Goal: Transaction & Acquisition: Purchase product/service

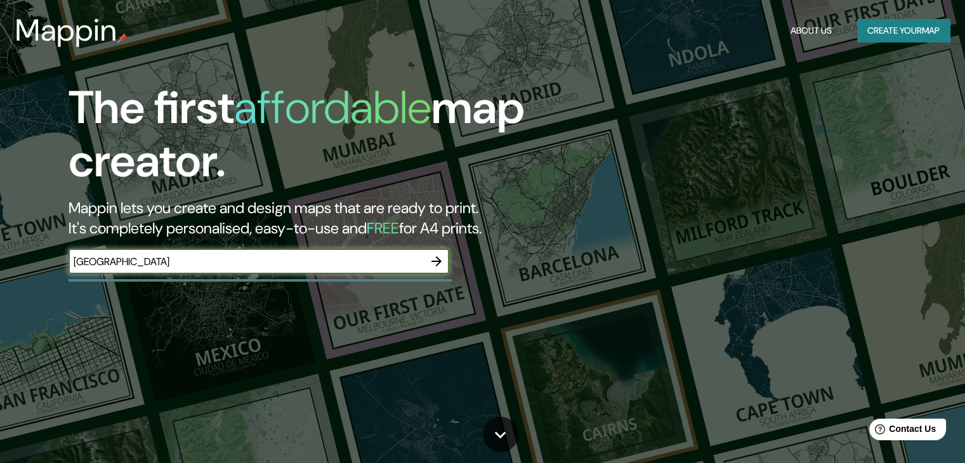
type input "[GEOGRAPHIC_DATA]"
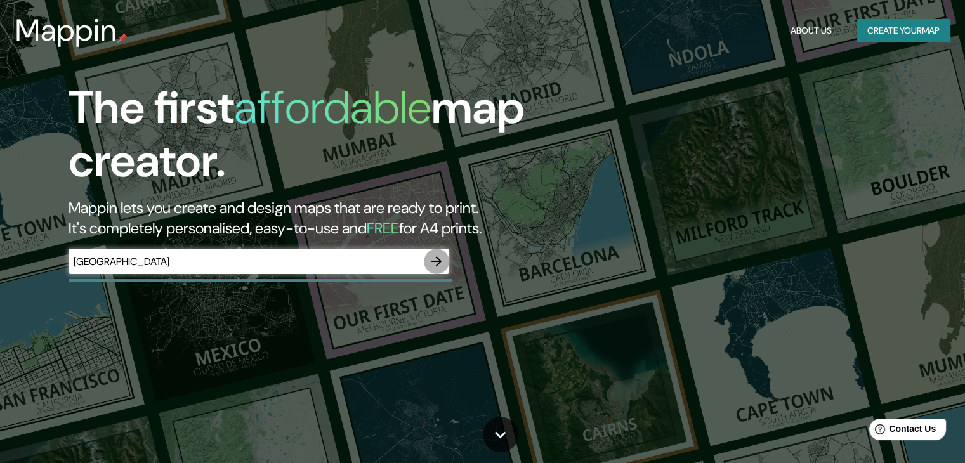
click at [436, 257] on icon "button" at bounding box center [436, 261] width 10 height 10
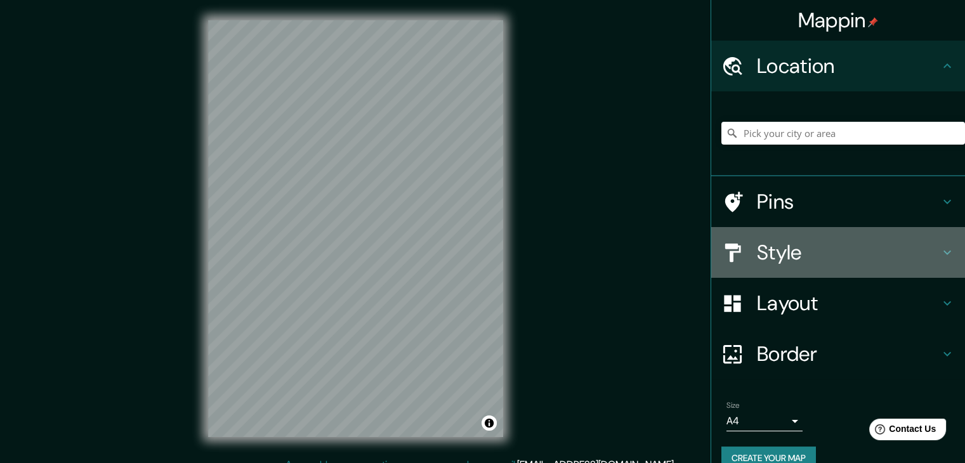
click at [764, 254] on h4 "Style" at bounding box center [848, 252] width 183 height 25
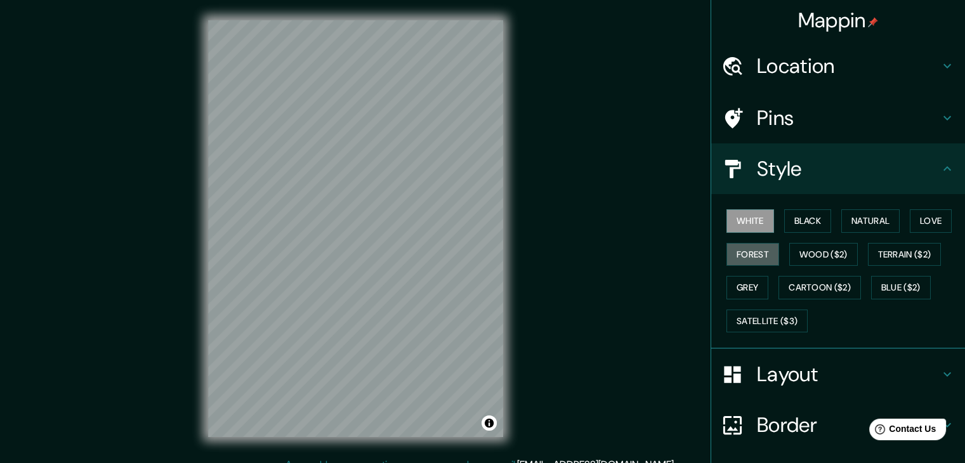
click at [764, 254] on button "Forest" at bounding box center [752, 254] width 53 height 23
click at [796, 220] on button "Black" at bounding box center [808, 220] width 48 height 23
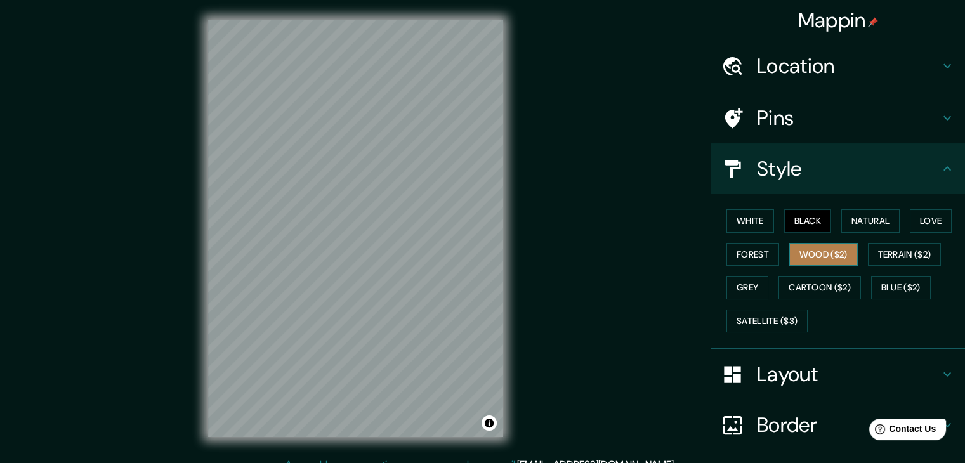
click at [798, 252] on button "Wood ($2)" at bounding box center [823, 254] width 69 height 23
click at [898, 258] on button "Terrain ($2)" at bounding box center [905, 254] width 74 height 23
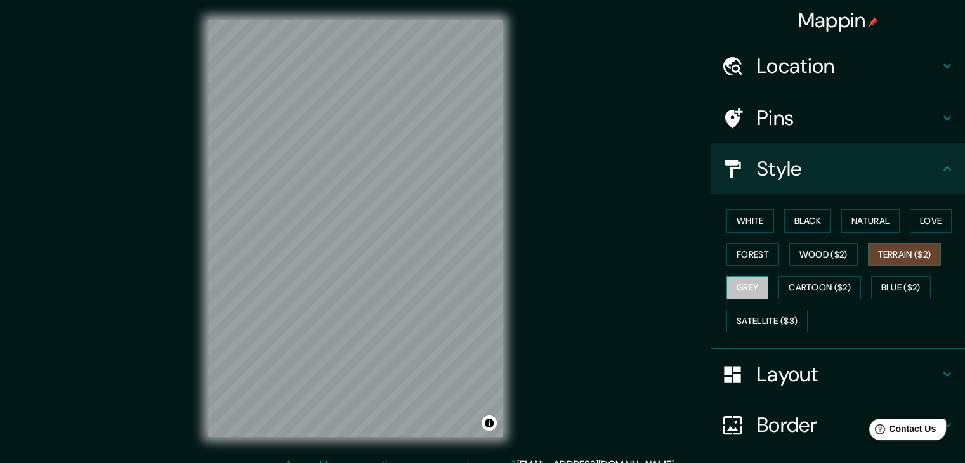
click at [750, 290] on button "Grey" at bounding box center [747, 287] width 42 height 23
click at [802, 293] on button "Cartoon ($2)" at bounding box center [819, 287] width 82 height 23
click at [753, 284] on button "Grey" at bounding box center [747, 287] width 42 height 23
click at [881, 284] on button "Blue ($2)" at bounding box center [901, 287] width 60 height 23
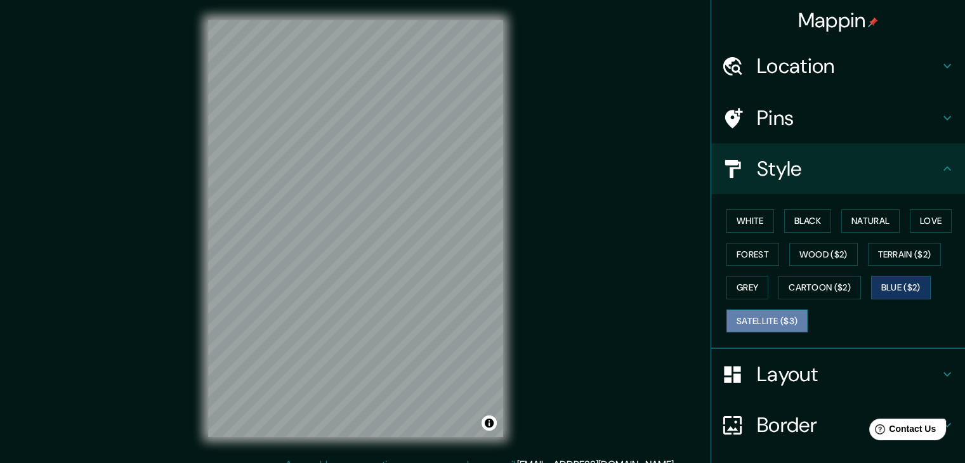
click at [754, 318] on button "Satellite ($3)" at bounding box center [766, 321] width 81 height 23
click at [737, 257] on button "Forest" at bounding box center [752, 254] width 53 height 23
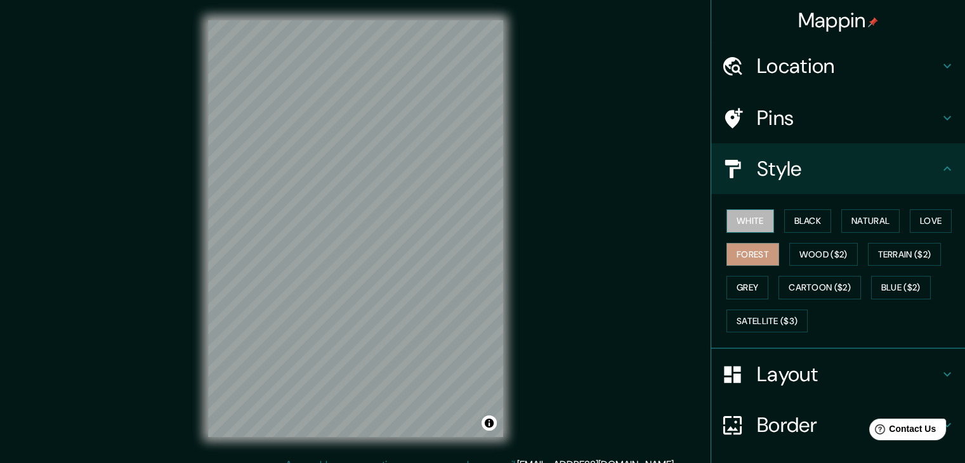
click at [749, 221] on button "White" at bounding box center [750, 220] width 48 height 23
click at [753, 249] on button "Forest" at bounding box center [752, 254] width 53 height 23
click at [751, 227] on button "White" at bounding box center [750, 220] width 48 height 23
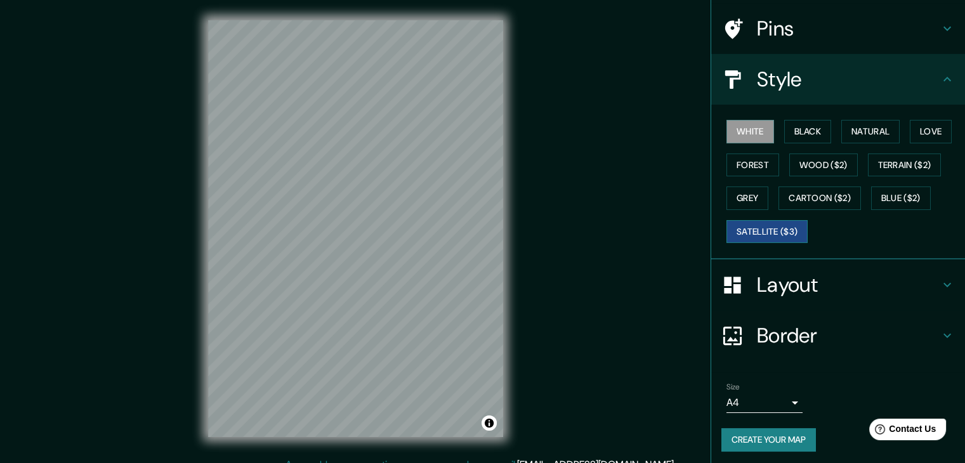
scroll to position [91, 0]
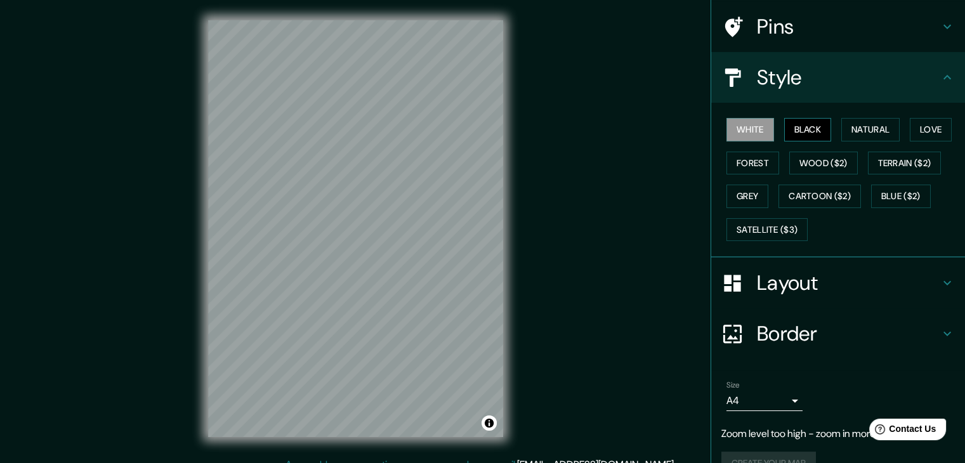
click at [807, 126] on button "Black" at bounding box center [808, 129] width 48 height 23
click at [844, 129] on button "Natural" at bounding box center [870, 129] width 58 height 23
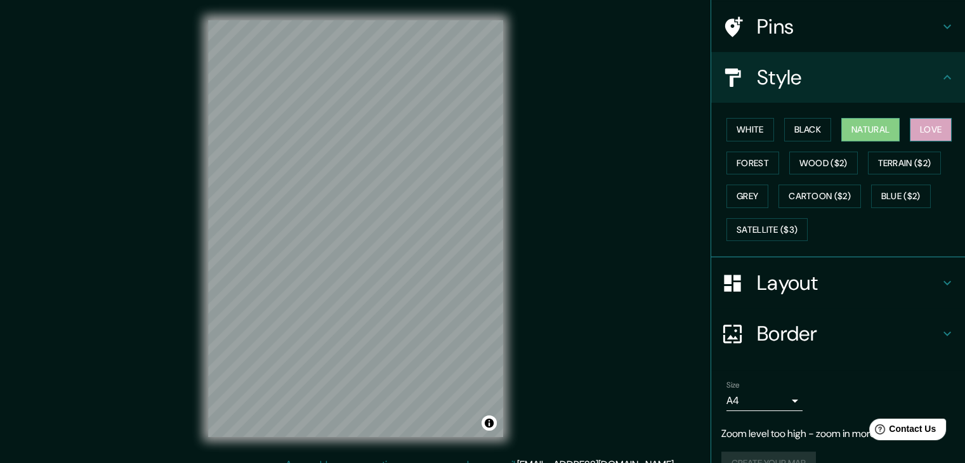
click at [911, 129] on button "Love" at bounding box center [931, 129] width 42 height 23
click at [807, 159] on button "Wood ($2)" at bounding box center [823, 163] width 69 height 23
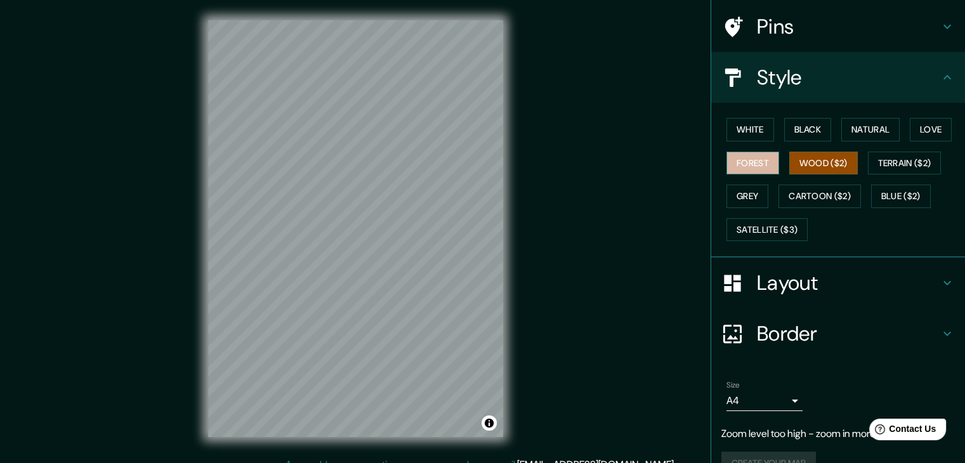
click at [737, 162] on button "Forest" at bounding box center [752, 163] width 53 height 23
click at [811, 163] on button "Wood ($2)" at bounding box center [823, 163] width 69 height 23
click at [878, 164] on button "Terrain ($2)" at bounding box center [905, 163] width 74 height 23
click at [810, 168] on button "Wood ($2)" at bounding box center [823, 163] width 69 height 23
click at [825, 203] on button "Cartoon ($2)" at bounding box center [819, 196] width 82 height 23
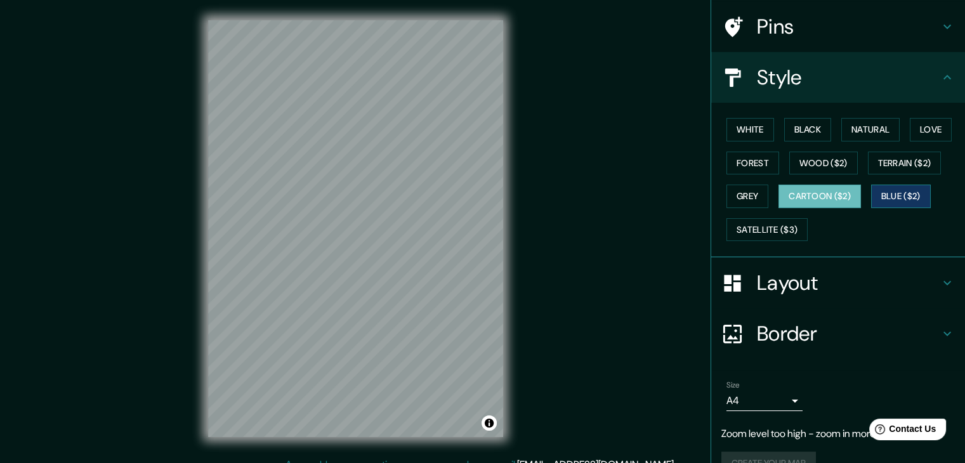
click at [885, 200] on button "Blue ($2)" at bounding box center [901, 196] width 60 height 23
click at [895, 157] on button "Terrain ($2)" at bounding box center [905, 163] width 74 height 23
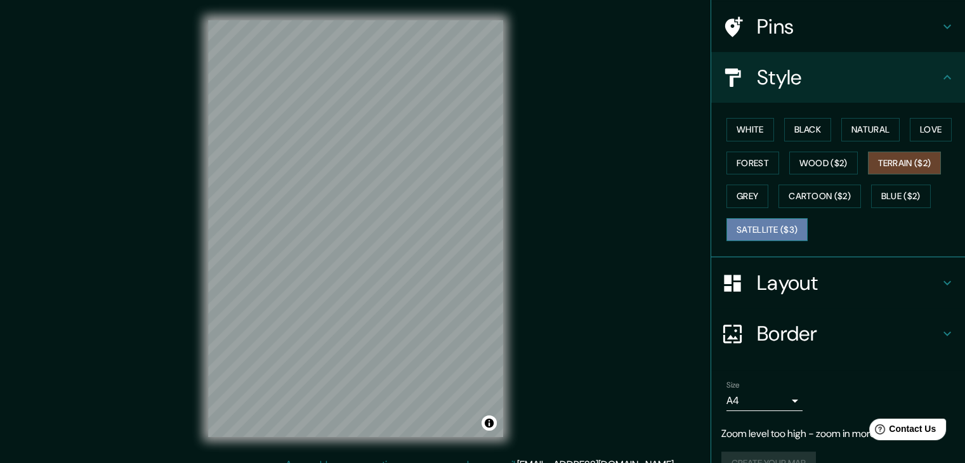
click at [772, 224] on button "Satellite ($3)" at bounding box center [766, 229] width 81 height 23
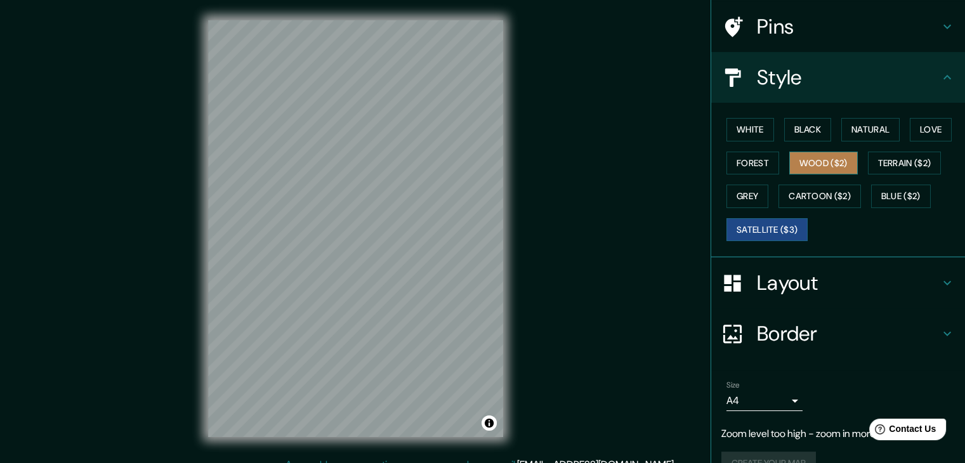
click at [801, 160] on button "Wood ($2)" at bounding box center [823, 163] width 69 height 23
click at [456, 284] on div "© Mapbox © OpenStreetMap Improve this map" at bounding box center [356, 228] width 336 height 457
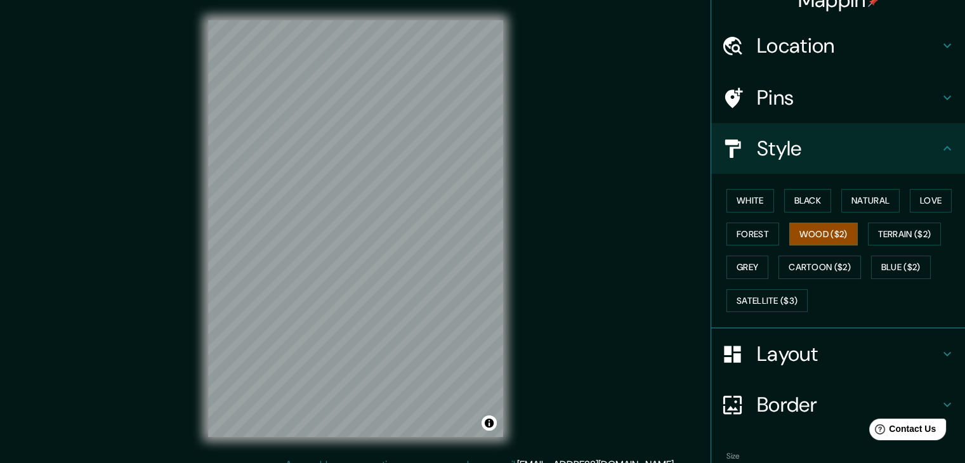
scroll to position [0, 0]
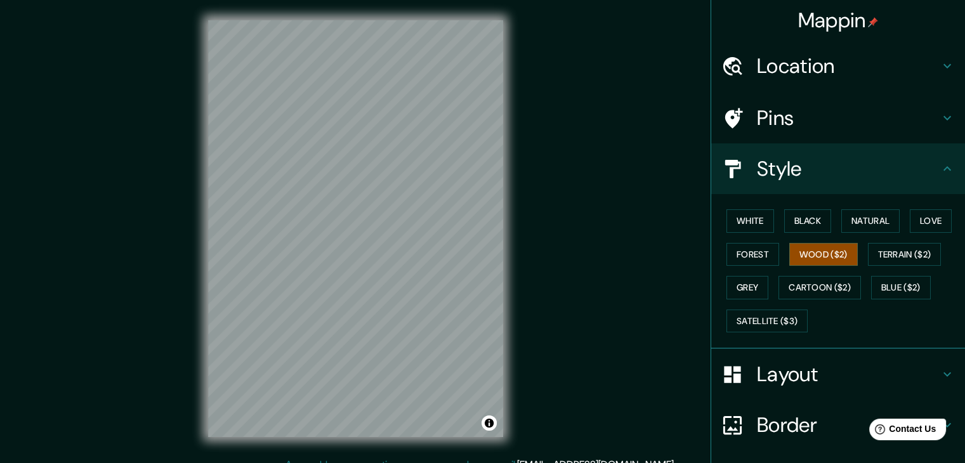
click at [723, 63] on icon at bounding box center [732, 65] width 19 height 18
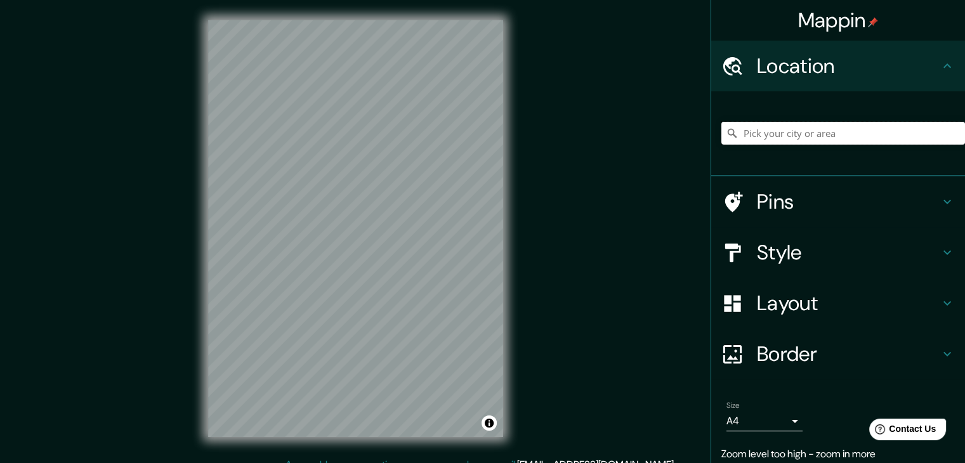
click at [754, 138] on input "Pick your city or area" at bounding box center [843, 133] width 244 height 23
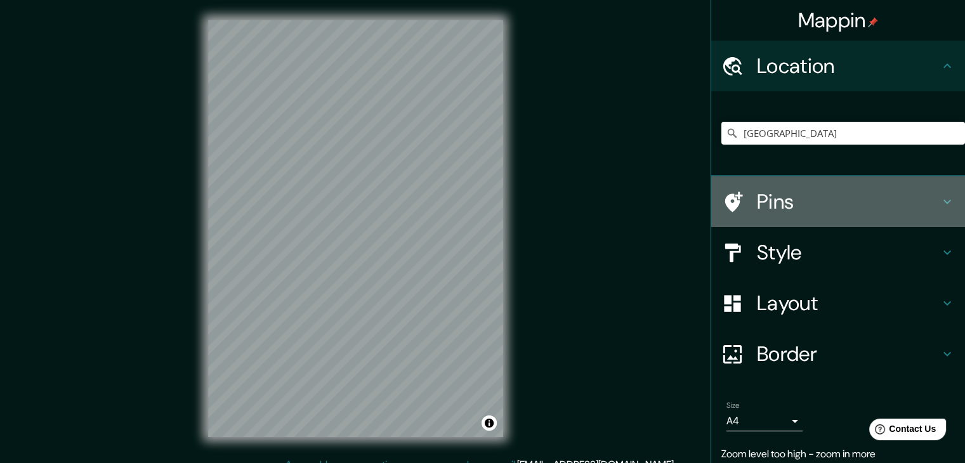
click at [759, 206] on h4 "Pins" at bounding box center [848, 201] width 183 height 25
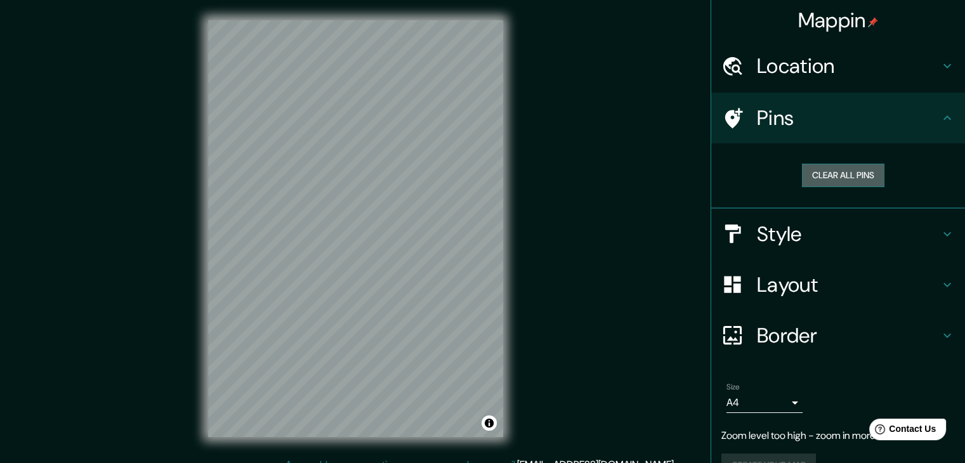
click at [814, 174] on button "Clear all pins" at bounding box center [843, 175] width 82 height 23
click at [776, 274] on h4 "Layout" at bounding box center [848, 284] width 183 height 25
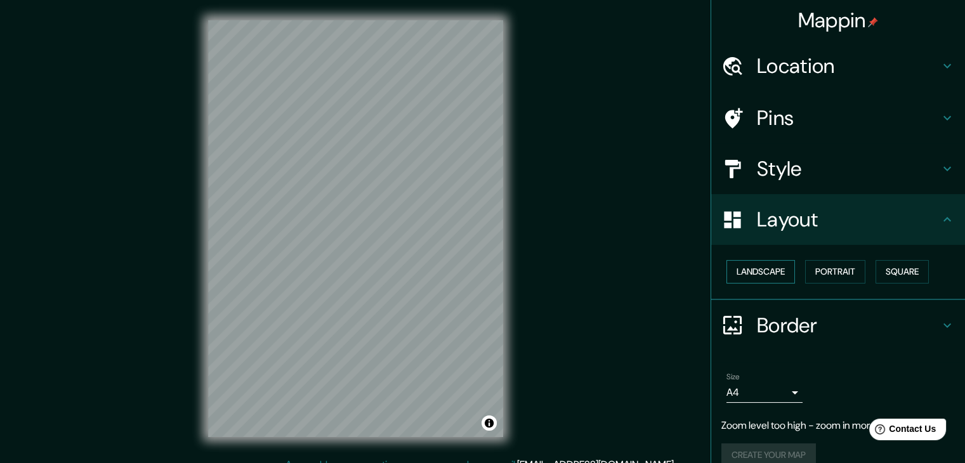
click at [765, 263] on button "Landscape" at bounding box center [760, 271] width 69 height 23
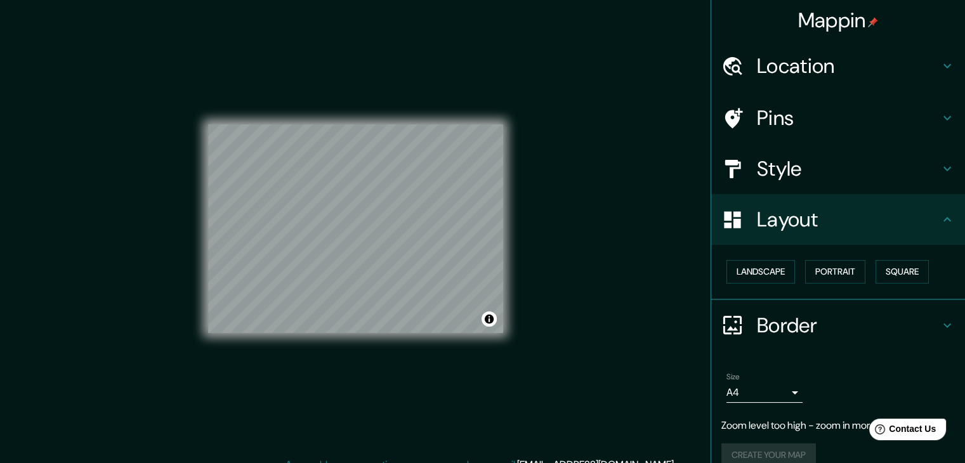
click at [784, 328] on h4 "Border" at bounding box center [848, 325] width 183 height 25
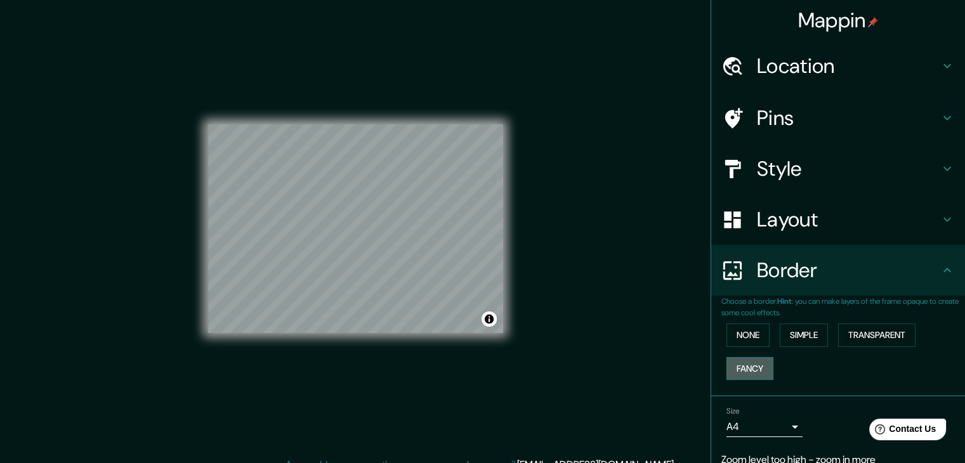
click at [736, 365] on button "Fancy" at bounding box center [749, 368] width 47 height 23
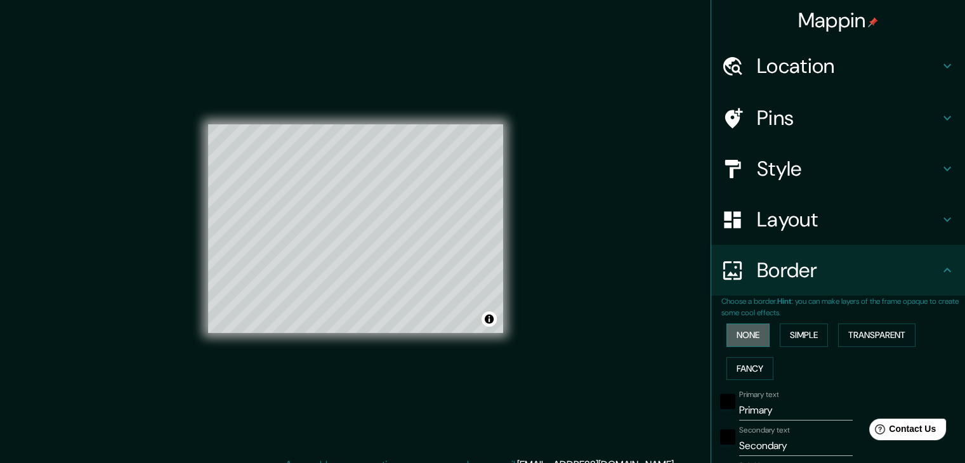
click at [745, 338] on button "None" at bounding box center [747, 335] width 43 height 23
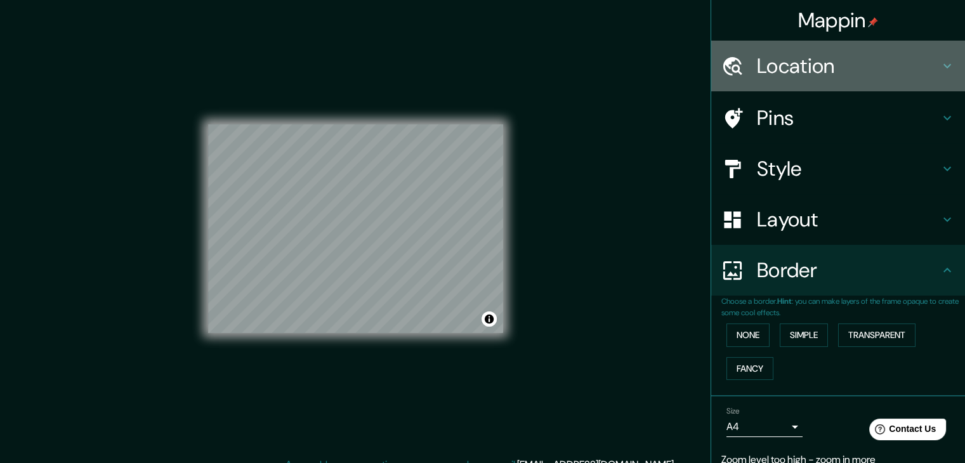
click at [804, 68] on h4 "Location" at bounding box center [848, 65] width 183 height 25
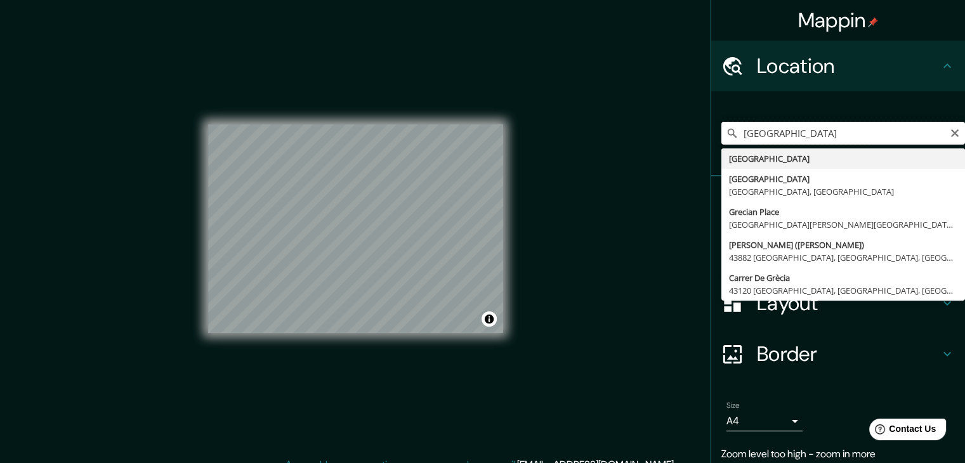
click at [785, 131] on input "[GEOGRAPHIC_DATA]" at bounding box center [843, 133] width 244 height 23
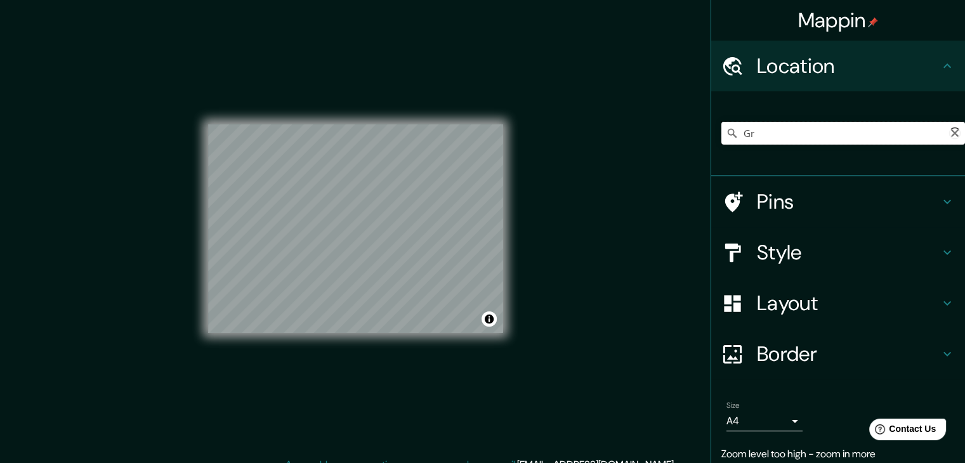
type input "G"
drag, startPoint x: 765, startPoint y: 132, endPoint x: 909, endPoint y: 120, distance: 143.9
click at [909, 120] on div "[GEOGRAPHIC_DATA], [GEOGRAPHIC_DATA], [GEOGRAPHIC_DATA]" at bounding box center [843, 133] width 244 height 63
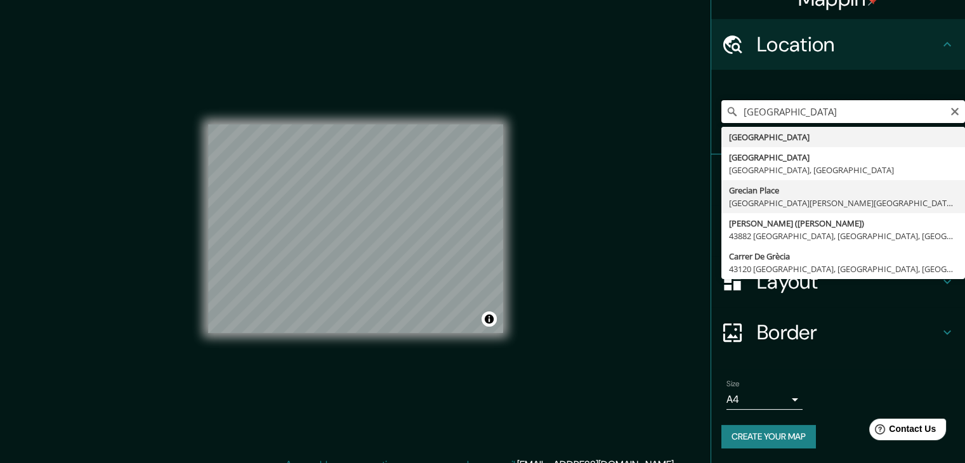
scroll to position [15, 0]
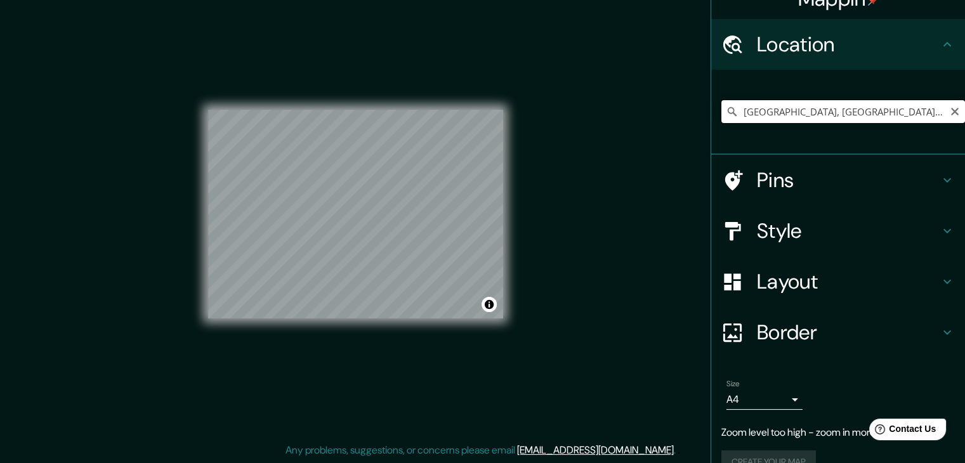
click at [780, 110] on input "[GEOGRAPHIC_DATA], [GEOGRAPHIC_DATA], [GEOGRAPHIC_DATA]" at bounding box center [843, 111] width 244 height 23
drag, startPoint x: 767, startPoint y: 110, endPoint x: 940, endPoint y: 91, distance: 173.6
click at [940, 91] on div "[GEOGRAPHIC_DATA], [GEOGRAPHIC_DATA], [GEOGRAPHIC_DATA]" at bounding box center [843, 111] width 244 height 63
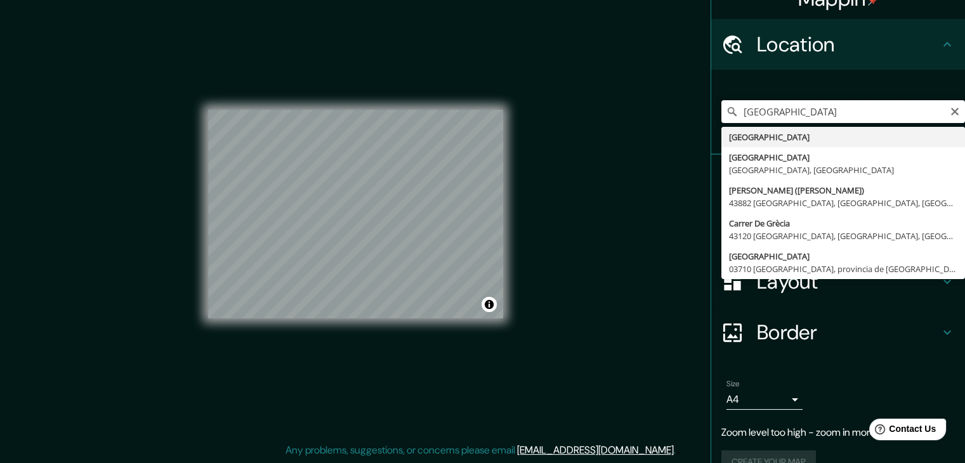
type input "[GEOGRAPHIC_DATA]"
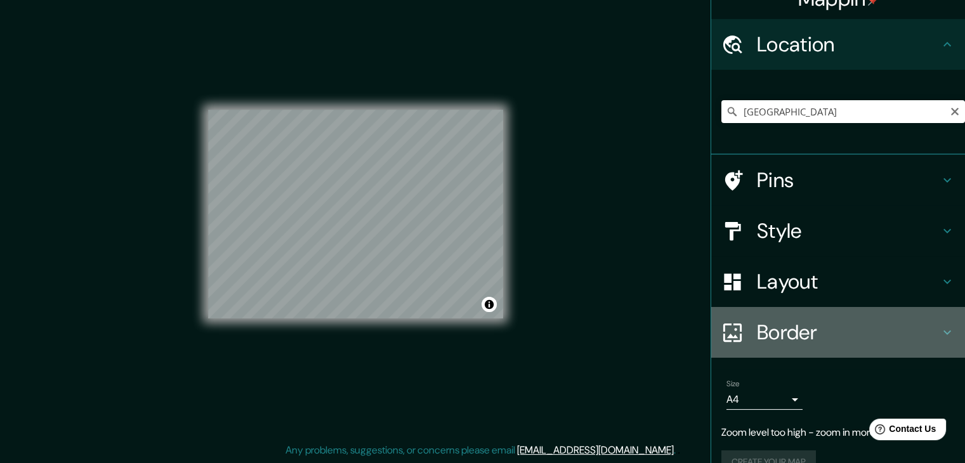
click at [773, 329] on h4 "Border" at bounding box center [848, 332] width 183 height 25
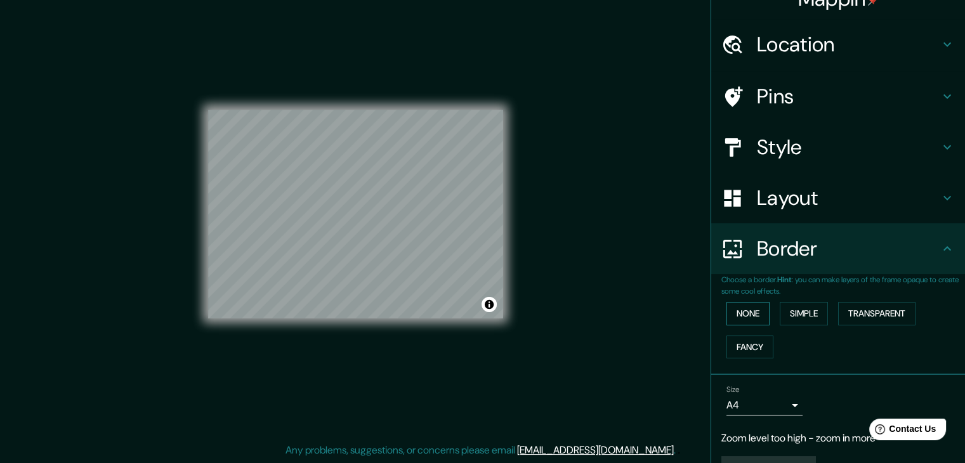
click at [756, 318] on button "None" at bounding box center [747, 313] width 43 height 23
click at [749, 336] on button "Fancy" at bounding box center [749, 347] width 47 height 23
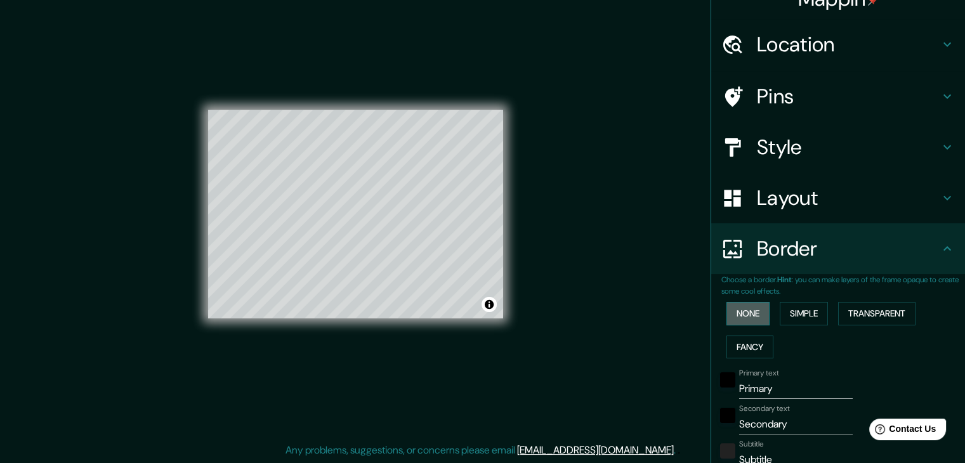
click at [733, 316] on button "None" at bounding box center [747, 313] width 43 height 23
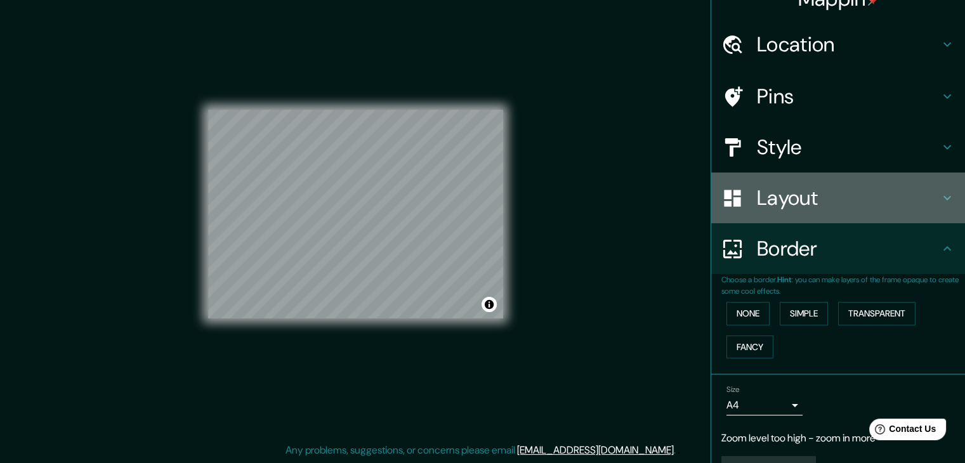
click at [774, 199] on h4 "Layout" at bounding box center [848, 197] width 183 height 25
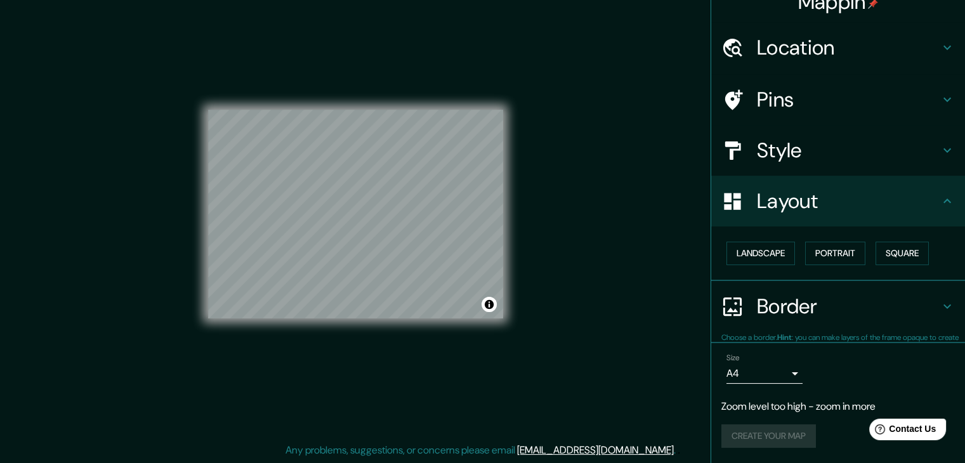
scroll to position [18, 0]
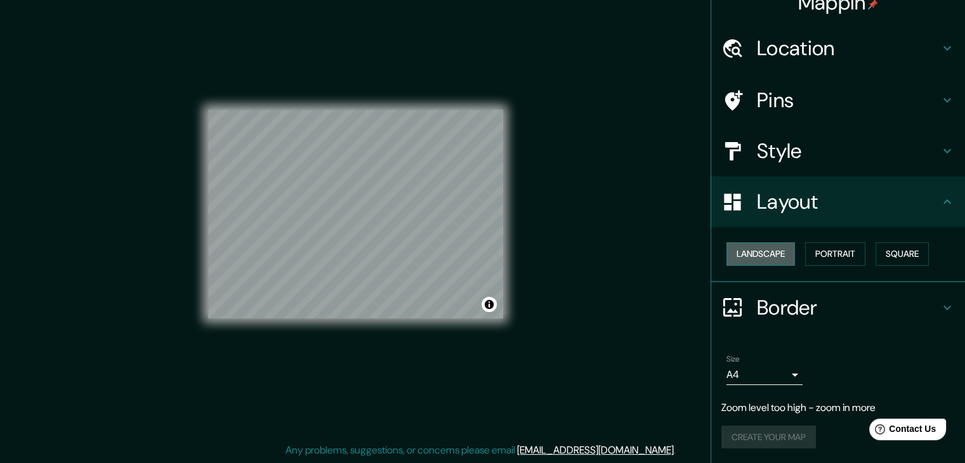
click at [739, 251] on button "Landscape" at bounding box center [760, 253] width 69 height 23
click at [811, 258] on button "Portrait" at bounding box center [835, 253] width 60 height 23
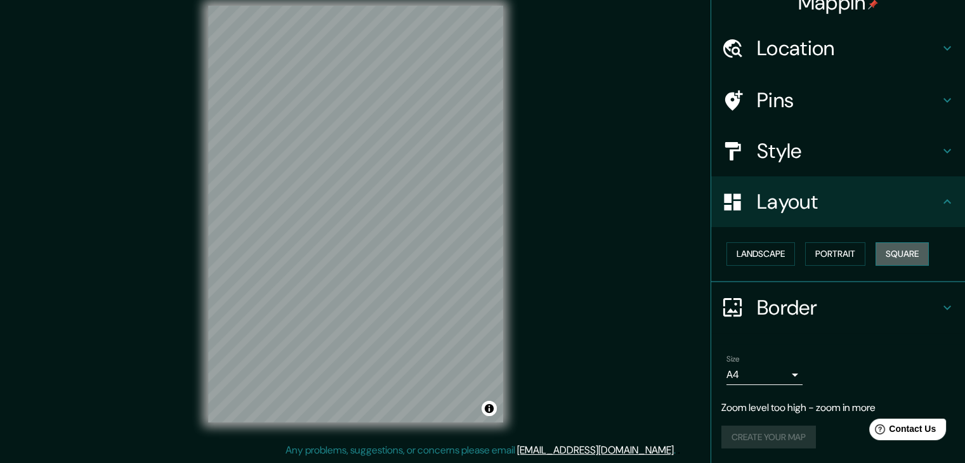
click at [898, 246] on button "Square" at bounding box center [902, 253] width 53 height 23
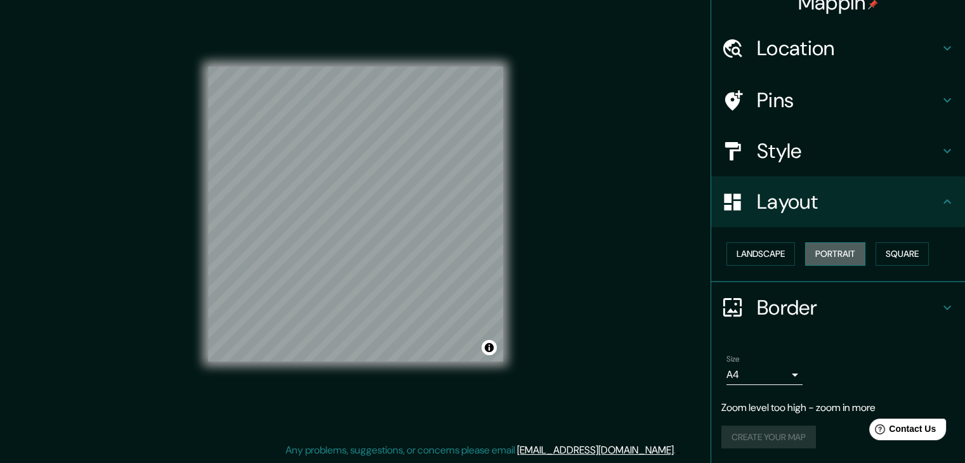
click at [825, 254] on button "Portrait" at bounding box center [835, 253] width 60 height 23
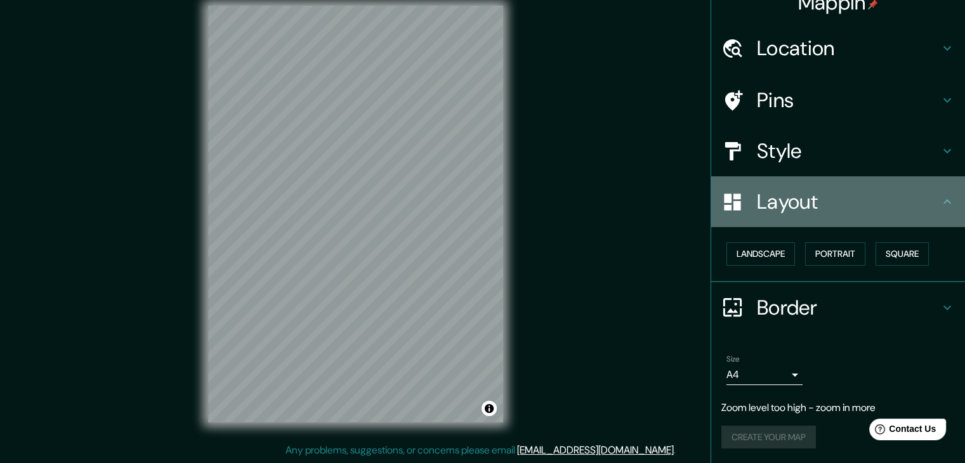
click at [789, 207] on h4 "Layout" at bounding box center [848, 201] width 183 height 25
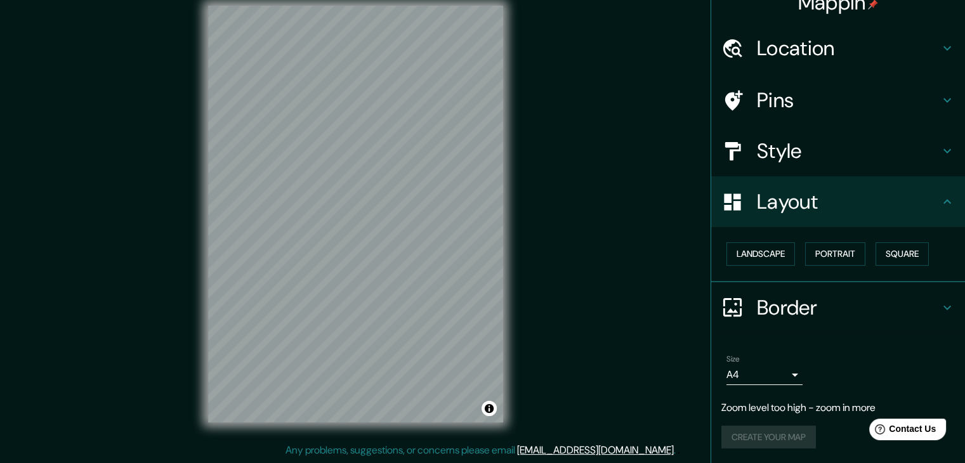
scroll to position [14, 0]
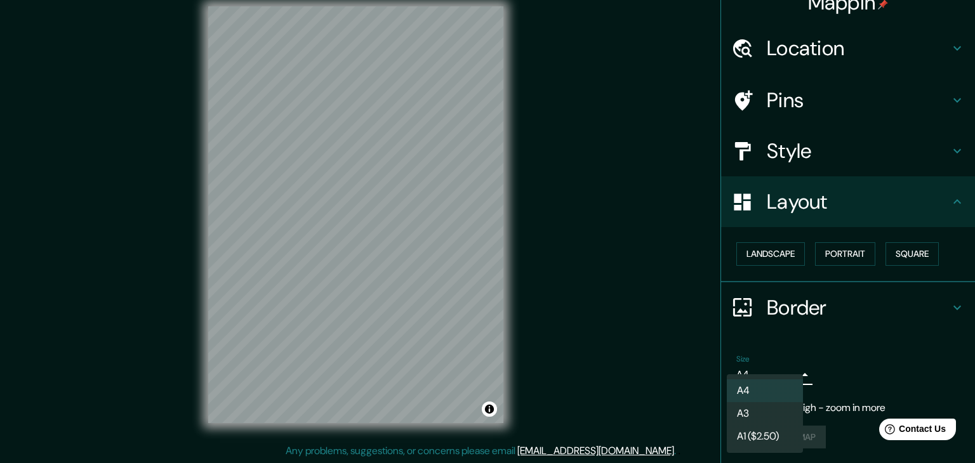
click at [787, 371] on body "Mappin Location [GEOGRAPHIC_DATA] [GEOGRAPHIC_DATA][PERSON_NAME][GEOGRAPHIC_DAT…" at bounding box center [487, 217] width 975 height 463
click at [769, 417] on li "A3" at bounding box center [764, 413] width 76 height 23
type input "a4"
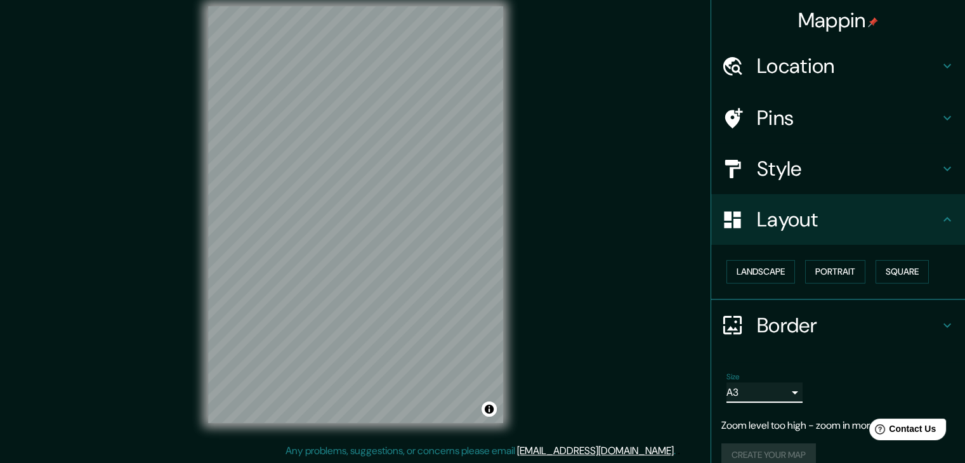
scroll to position [0, 0]
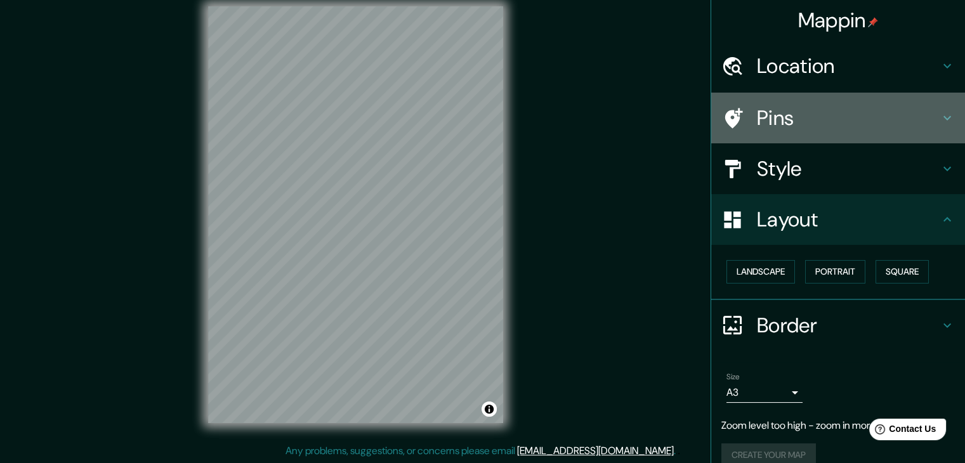
click at [818, 114] on h4 "Pins" at bounding box center [848, 117] width 183 height 25
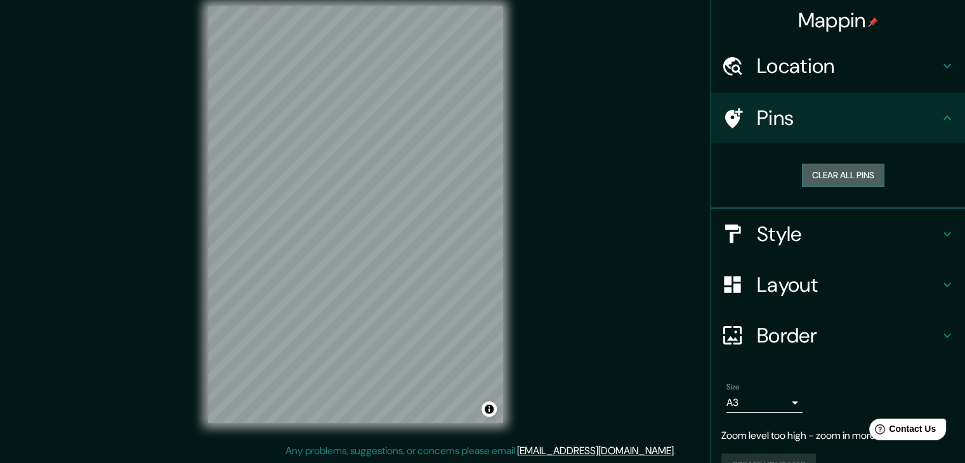
click at [829, 176] on button "Clear all pins" at bounding box center [843, 175] width 82 height 23
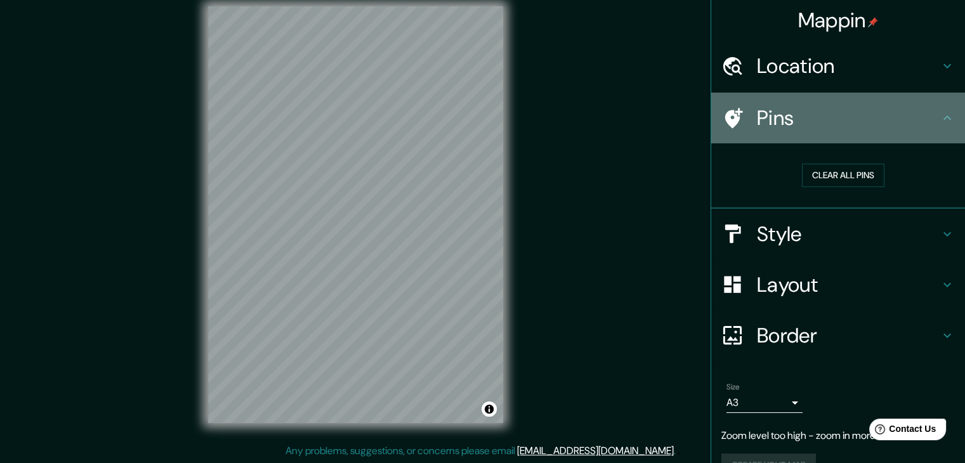
click at [815, 111] on h4 "Pins" at bounding box center [848, 117] width 183 height 25
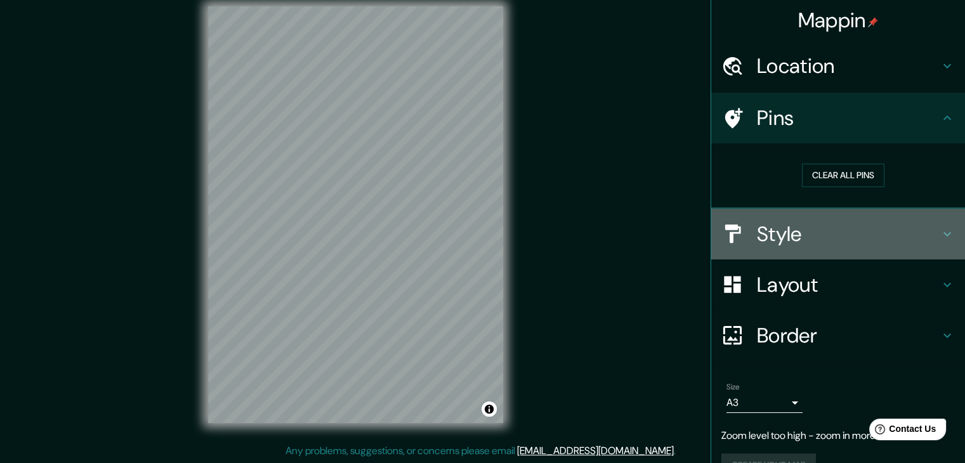
click at [775, 235] on h4 "Style" at bounding box center [848, 233] width 183 height 25
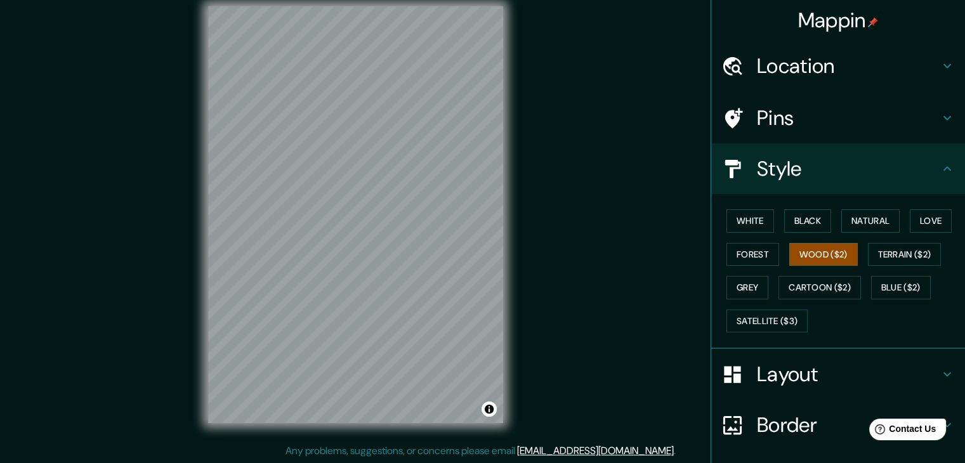
click at [775, 235] on div "White Black Natural Love Forest Wood ($2) Terrain ($2) Grey Cartoon ($2) Blue (…" at bounding box center [843, 270] width 244 height 133
click at [791, 156] on h4 "Style" at bounding box center [848, 168] width 183 height 25
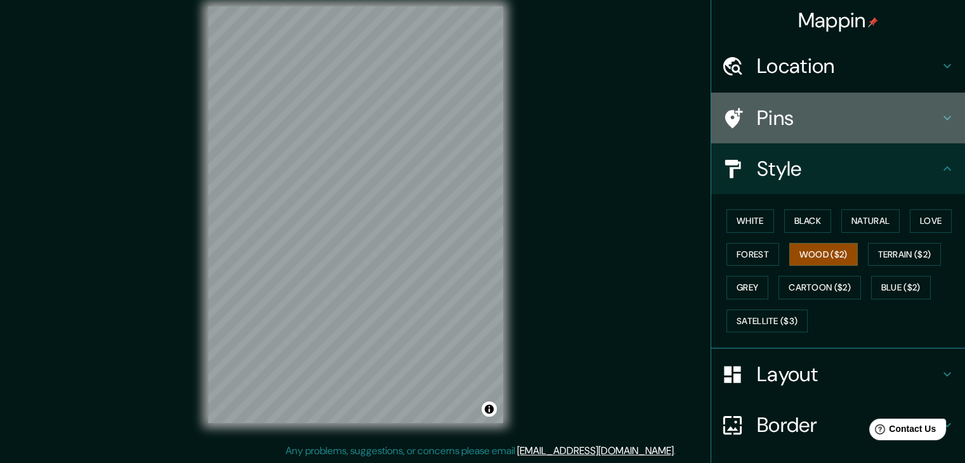
click at [824, 117] on h4 "Pins" at bounding box center [848, 117] width 183 height 25
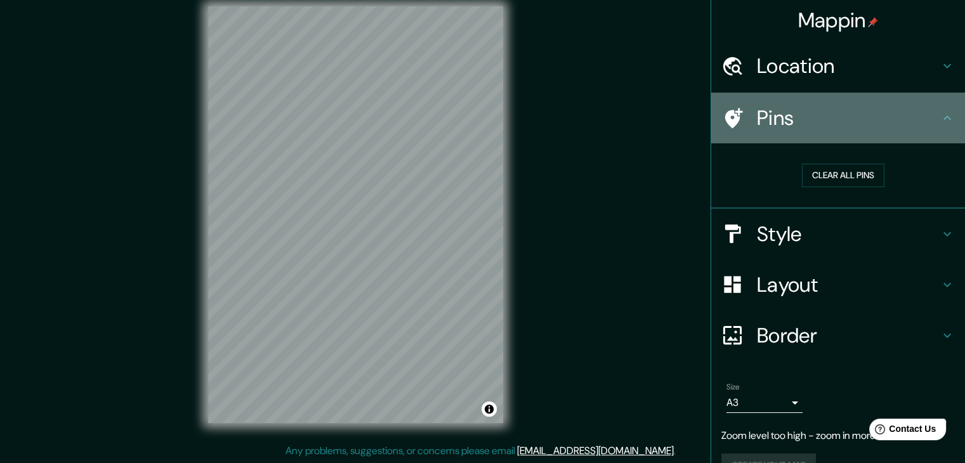
click at [940, 115] on icon at bounding box center [947, 117] width 15 height 15
click at [882, 137] on div "Pins" at bounding box center [838, 118] width 254 height 51
click at [940, 114] on icon at bounding box center [947, 117] width 15 height 15
